Goal: Check status: Check status

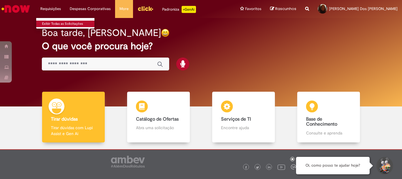
click at [53, 22] on link "Exibir Todas as Solicitações" at bounding box center [68, 24] width 65 height 6
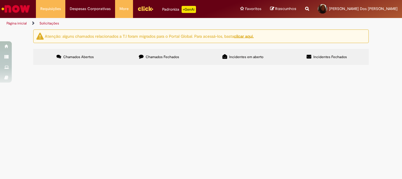
click at [142, 6] on img "Menu Cabeçalho" at bounding box center [145, 8] width 16 height 9
click at [164, 60] on label "Chamados Fechados" at bounding box center [159, 57] width 84 height 16
click at [144, 10] on img "Menu Cabeçalho" at bounding box center [145, 8] width 16 height 9
click at [137, 9] on img "Menu Cabeçalho" at bounding box center [145, 8] width 16 height 9
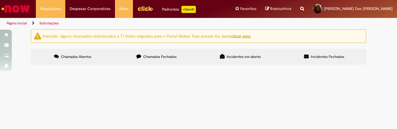
click at [78, 57] on span "Chamados Abertos" at bounding box center [76, 56] width 31 height 5
click at [169, 56] on span "Chamados Fechados" at bounding box center [160, 56] width 34 height 5
click at [66, 56] on span "Chamados Abertos" at bounding box center [76, 56] width 31 height 5
click at [159, 56] on span "Chamados Fechados" at bounding box center [160, 56] width 34 height 5
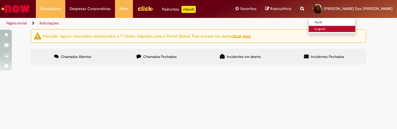
click at [352, 26] on link "Logout" at bounding box center [332, 29] width 46 height 6
